Goal: Task Accomplishment & Management: Manage account settings

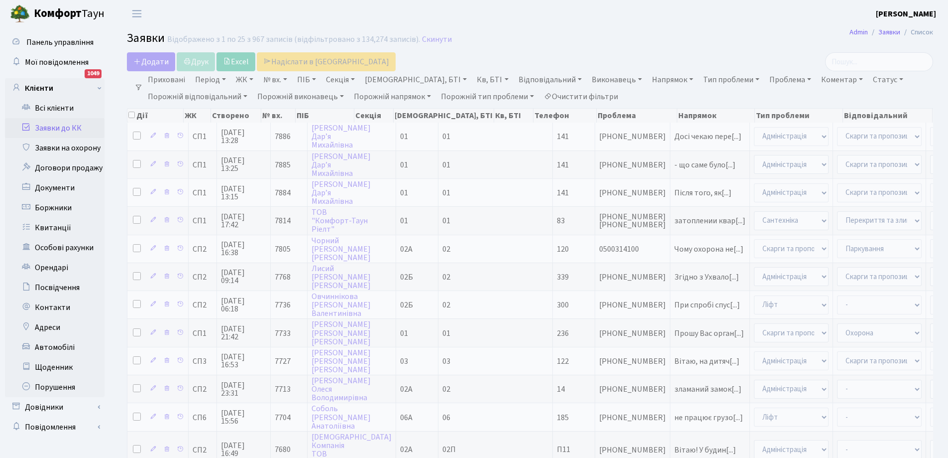
select select "25"
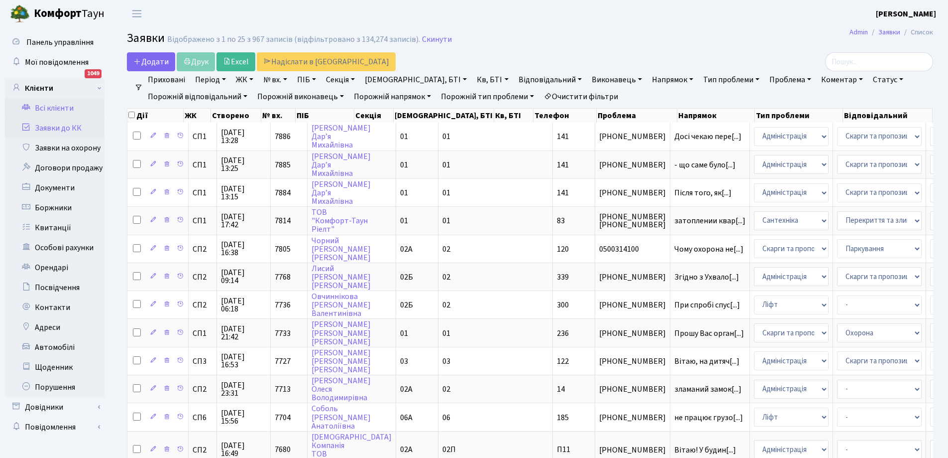
click at [49, 108] on link "Всі клієнти" at bounding box center [55, 108] width 100 height 20
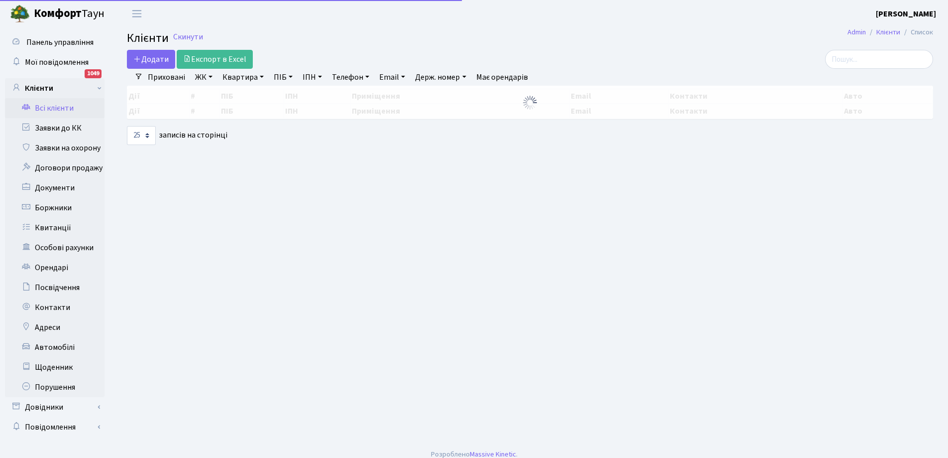
select select "25"
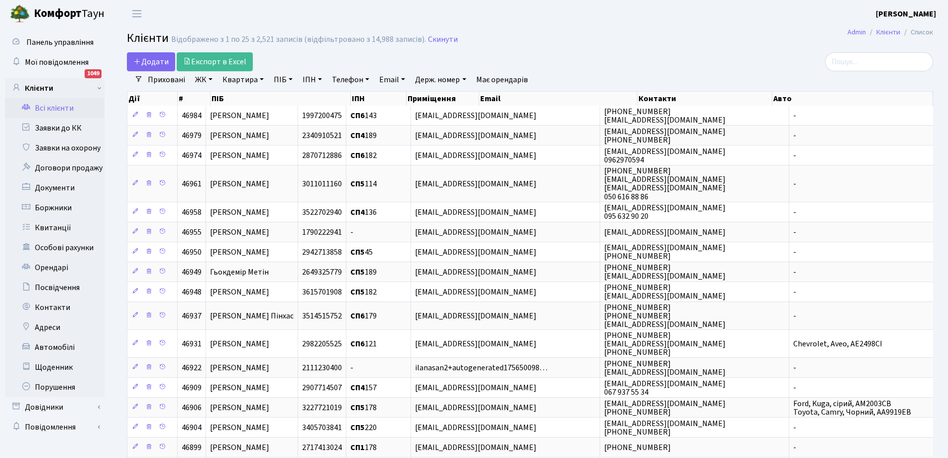
click at [252, 77] on link "Квартира" at bounding box center [243, 79] width 49 height 17
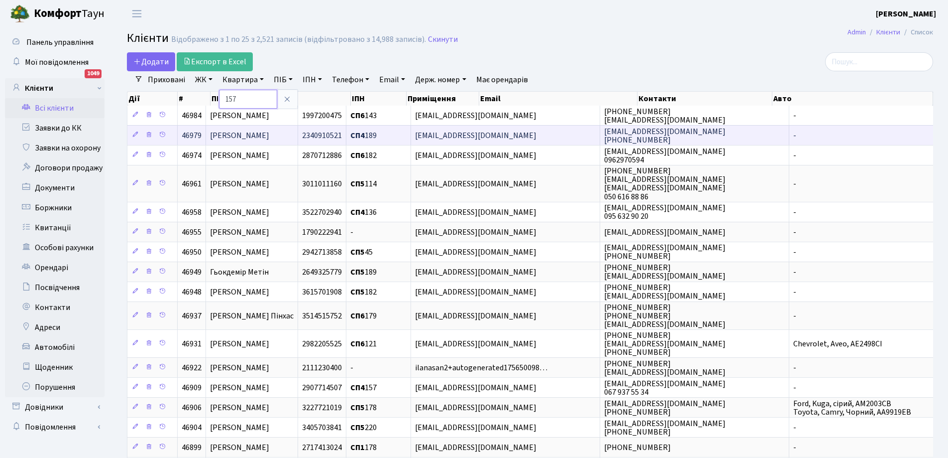
type input "157"
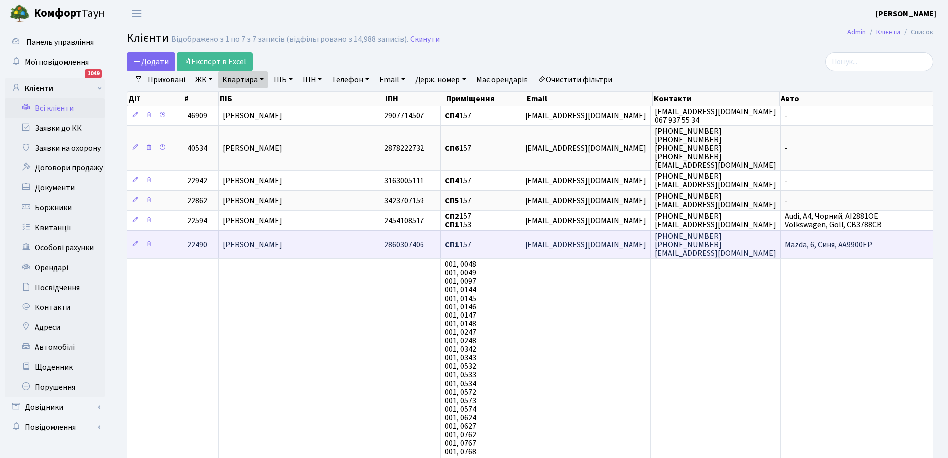
click at [282, 245] on span "[PERSON_NAME]" at bounding box center [252, 244] width 59 height 11
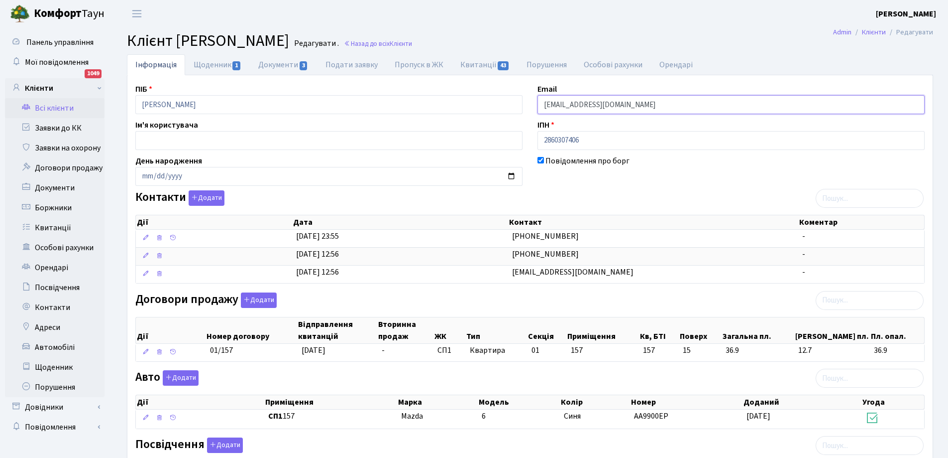
drag, startPoint x: 544, startPoint y: 108, endPoint x: 621, endPoint y: 107, distance: 76.7
click at [621, 107] on input "[EMAIL_ADDRESS][DOMAIN_NAME]" at bounding box center [731, 104] width 387 height 19
click at [57, 123] on link "Заявки до КК" at bounding box center [55, 128] width 100 height 20
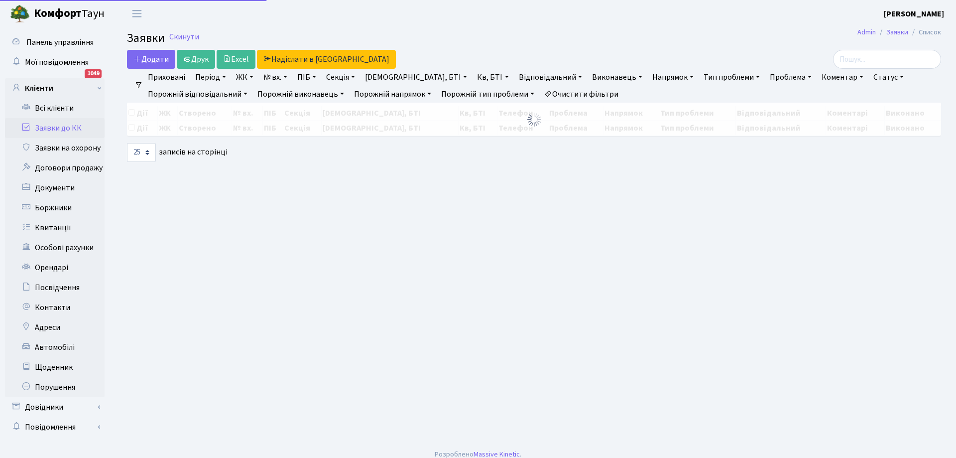
select select "25"
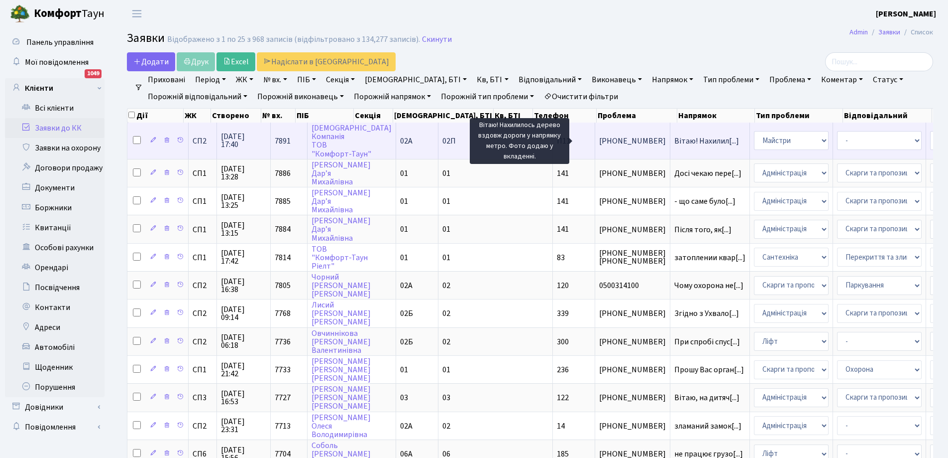
click at [675, 143] on span "Вітаю! Нахилил[...]" at bounding box center [707, 140] width 65 height 11
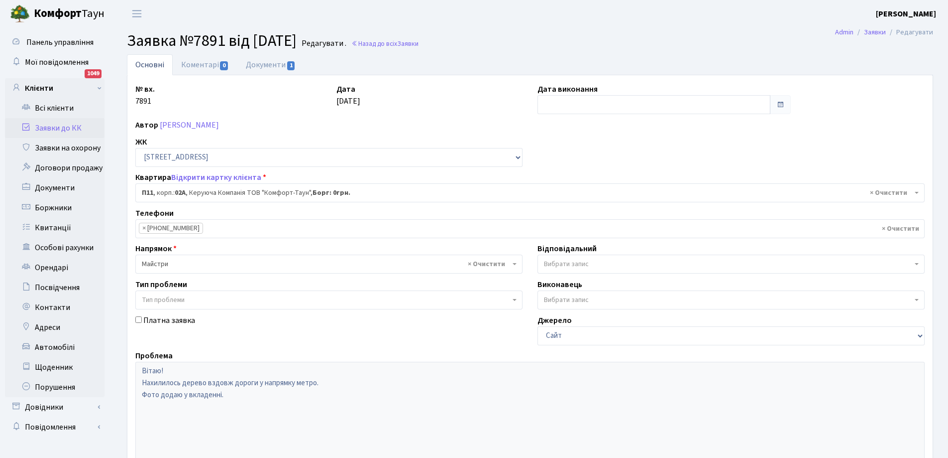
select select "20720"
click at [264, 67] on link "Документи 1" at bounding box center [270, 64] width 67 height 20
select select "25"
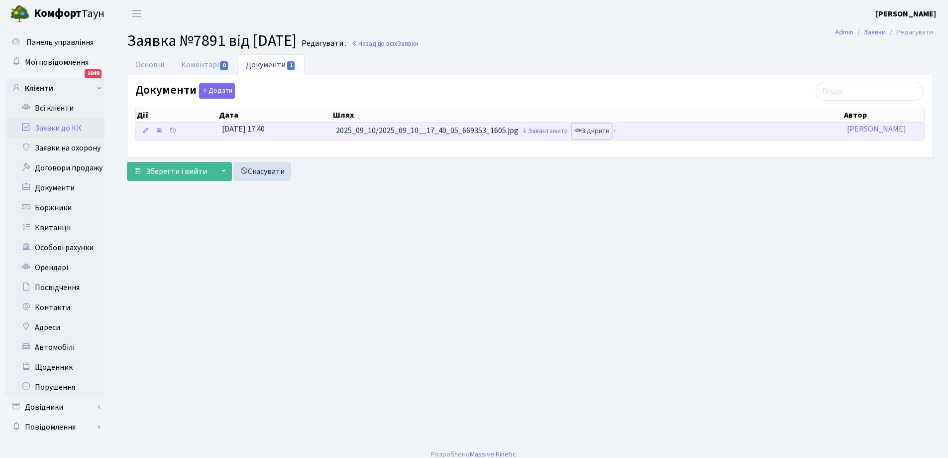
click at [596, 128] on link "Відкрити" at bounding box center [592, 130] width 40 height 15
